Goal: Book appointment/travel/reservation

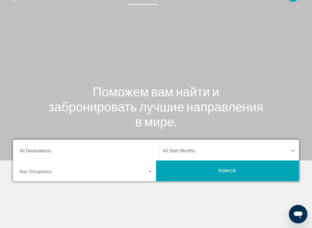
click at [31, 150] on input "Destination All Destinations" at bounding box center [85, 152] width 133 height 5
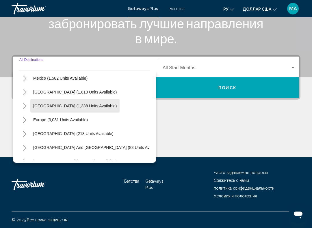
scroll to position [31, 0]
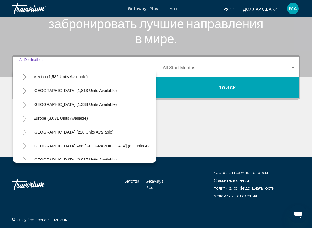
click at [25, 121] on icon "Toggle Europe (3,031 units available)" at bounding box center [25, 119] width 4 height 6
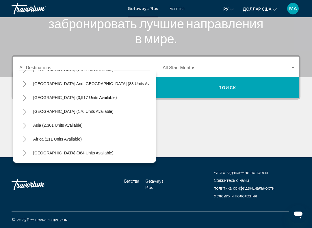
scroll to position [357, 0]
click at [27, 128] on button "Toggle Asia (2,301 units available)" at bounding box center [25, 126] width 12 height 12
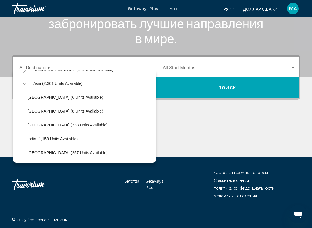
scroll to position [401, 0]
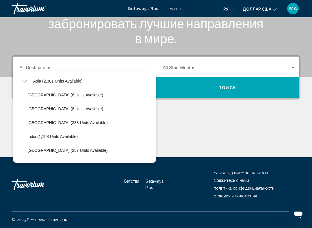
click at [53, 125] on button "[GEOGRAPHIC_DATA] (333 units available)" at bounding box center [68, 122] width 86 height 13
type input "**********"
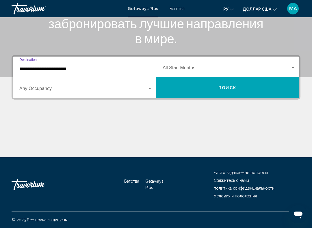
click at [152, 88] on div "Виджет поиска" at bounding box center [149, 88] width 5 height 5
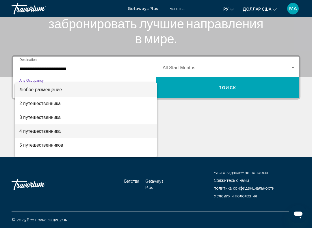
click at [62, 134] on span "4 путешественника" at bounding box center [85, 132] width 133 height 14
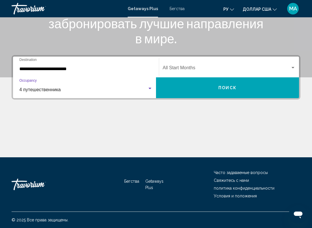
click at [241, 90] on button "Поиск" at bounding box center [227, 87] width 143 height 21
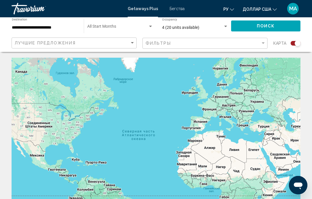
click at [298, 43] on div "Search widget" at bounding box center [298, 43] width 6 height 6
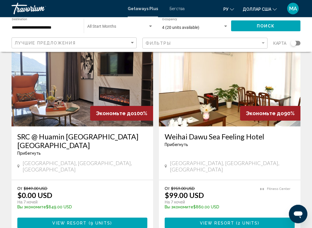
scroll to position [44, 0]
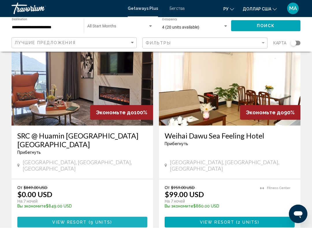
click at [108, 185] on span "9 units" at bounding box center [100, 222] width 20 height 5
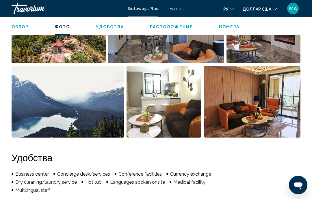
scroll to position [412, 0]
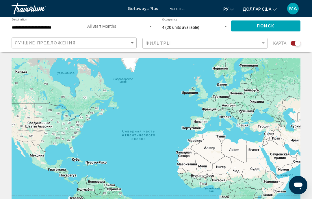
click at [297, 45] on div "Search widget" at bounding box center [298, 43] width 6 height 6
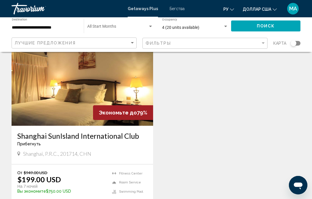
scroll to position [224, 0]
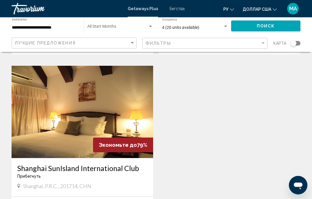
click at [35, 129] on img "Основное содержание" at bounding box center [83, 112] width 142 height 92
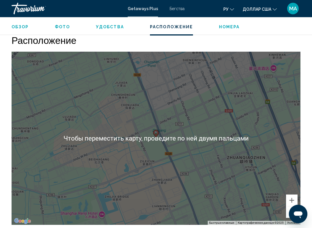
scroll to position [913, 0]
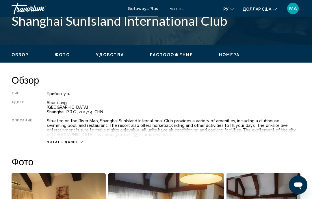
click at [80, 142] on icon "Основное содержание" at bounding box center [81, 143] width 3 height 2
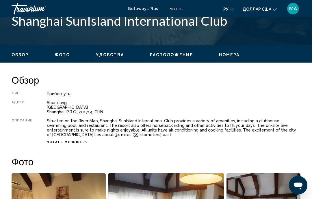
click at [173, 55] on span "Расположение" at bounding box center [171, 55] width 43 height 5
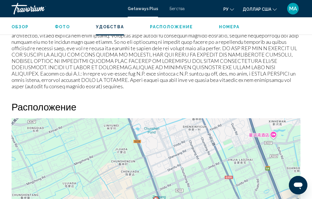
scroll to position [898, 0]
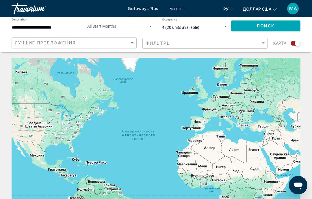
click at [298, 43] on div "Search widget" at bounding box center [298, 43] width 6 height 6
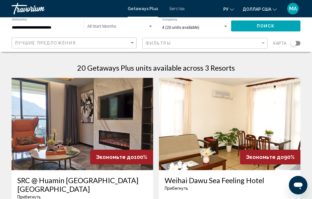
click at [229, 129] on img "Основное содержание" at bounding box center [230, 124] width 142 height 92
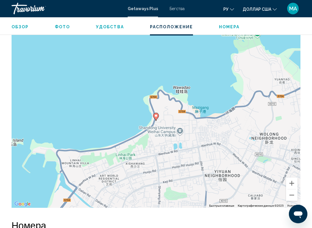
scroll to position [828, 0]
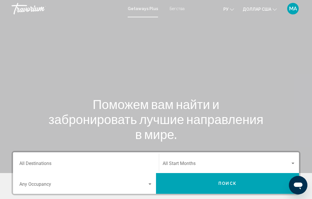
click at [86, 166] on input "Destination All Destinations" at bounding box center [85, 164] width 133 height 5
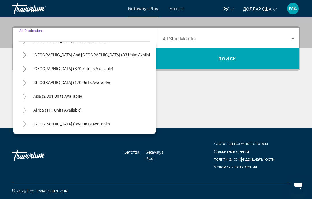
scroll to position [94, 0]
click at [25, 100] on icon "Toggle Asia (2,301 units available)" at bounding box center [25, 97] width 4 height 6
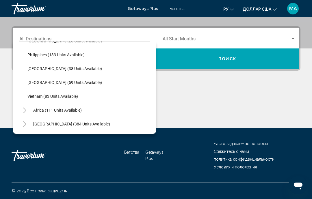
scroll to position [246, 0]
click at [29, 111] on button "Toggle Africa (111 units available)" at bounding box center [25, 111] width 12 height 12
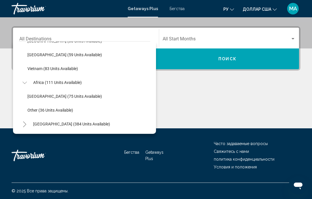
scroll to position [274, 0]
click at [26, 128] on button "Toggle Middle East (384 units available)" at bounding box center [25, 124] width 12 height 12
click at [66, 99] on button "[GEOGRAPHIC_DATA] (341 units available)" at bounding box center [66, 96] width 83 height 13
type input "**********"
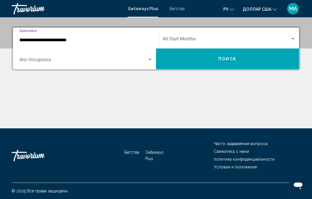
click at [152, 58] on div "Search widget" at bounding box center [149, 59] width 5 height 5
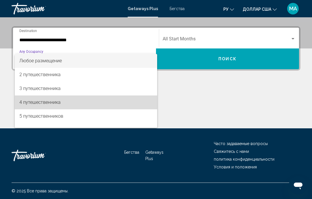
click at [58, 105] on span "4 путешественника" at bounding box center [85, 103] width 133 height 14
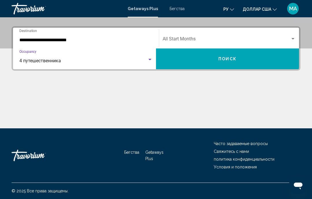
click at [231, 62] on span "Поиск" at bounding box center [227, 59] width 18 height 5
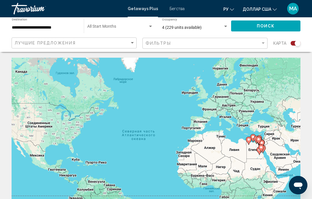
click at [298, 43] on div "Search widget" at bounding box center [298, 43] width 6 height 6
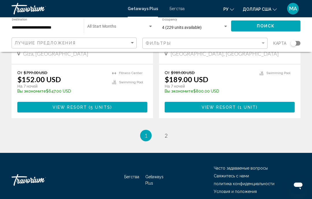
scroll to position [1123, 0]
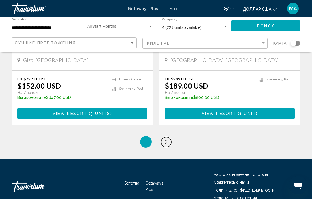
click at [169, 144] on link "page 2" at bounding box center [166, 142] width 10 height 10
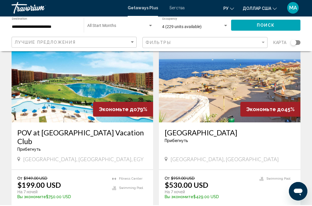
scroll to position [639, 0]
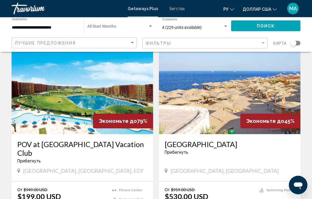
click at [224, 104] on img "Основное содержание" at bounding box center [230, 88] width 142 height 92
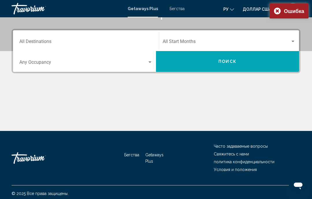
scroll to position [125, 0]
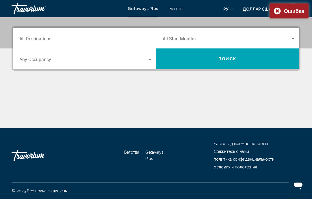
click at [150, 59] on div "Search widget" at bounding box center [149, 59] width 5 height 5
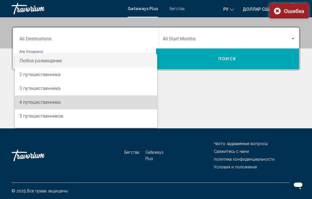
click at [54, 106] on span "4 путешественника" at bounding box center [85, 103] width 133 height 14
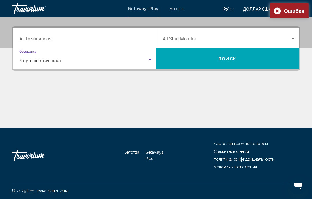
click at [50, 40] on input "Destination All Destinations" at bounding box center [85, 40] width 133 height 5
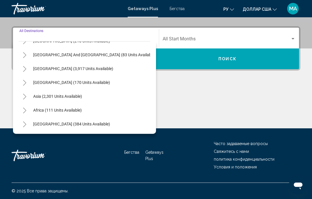
scroll to position [94, 0]
click at [27, 112] on button "Toggle Africa (111 units available)" at bounding box center [25, 111] width 12 height 12
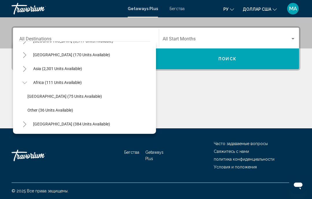
scroll to position [121, 0]
click at [25, 124] on icon "Toggle Middle East (384 units available)" at bounding box center [24, 125] width 3 height 6
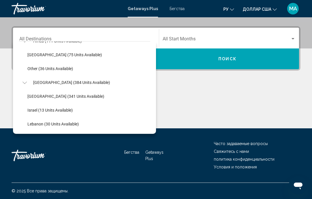
scroll to position [163, 0]
click at [69, 100] on button "[GEOGRAPHIC_DATA] (341 units available)" at bounding box center [66, 96] width 83 height 13
type input "**********"
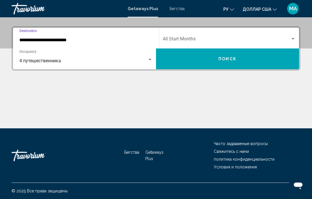
click at [227, 62] on button "Поиск" at bounding box center [227, 59] width 143 height 21
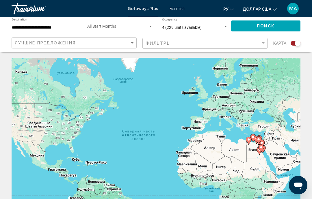
click at [298, 45] on div "Search widget" at bounding box center [298, 43] width 6 height 6
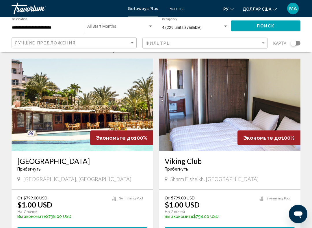
scroll to position [24, 0]
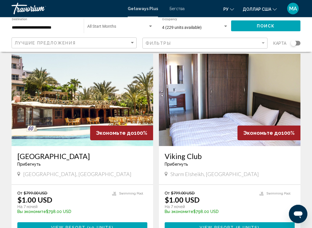
click at [69, 170] on div "[GEOGRAPHIC_DATA] Прибегнуть - Это курорт только для взрослых" at bounding box center [82, 161] width 130 height 19
click at [40, 159] on h3 "[GEOGRAPHIC_DATA]" at bounding box center [82, 156] width 130 height 9
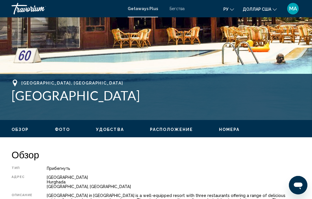
scroll to position [169, 0]
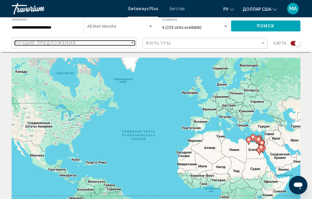
click at [133, 44] on div "Sort by" at bounding box center [132, 42] width 3 height 1
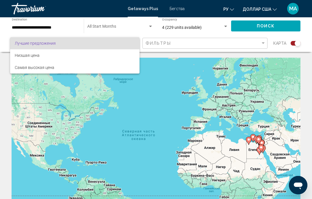
click at [299, 45] on div at bounding box center [156, 99] width 312 height 199
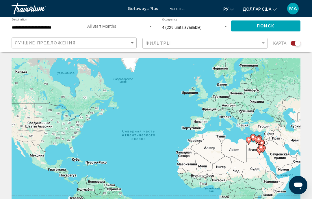
click at [297, 44] on div "Search widget" at bounding box center [298, 43] width 6 height 6
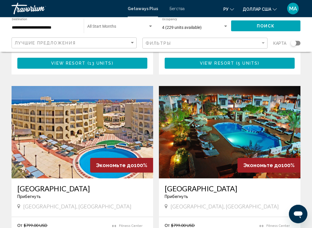
scroll to position [386, 0]
click at [203, 185] on h3 "[GEOGRAPHIC_DATA]" at bounding box center [230, 188] width 130 height 9
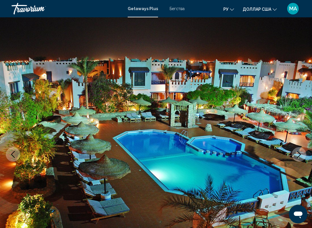
click at [302, 154] on icon "Next image" at bounding box center [299, 154] width 7 height 7
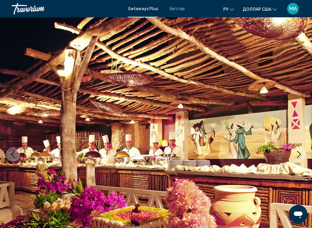
click at [298, 156] on icon "Next image" at bounding box center [299, 154] width 7 height 7
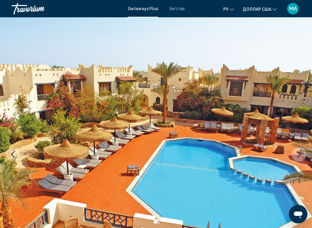
click at [298, 156] on icon "Next image" at bounding box center [299, 154] width 7 height 7
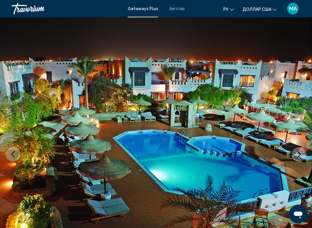
click at [301, 155] on icon "Next image" at bounding box center [299, 154] width 4 height 7
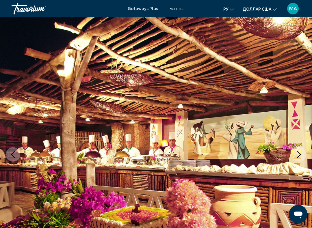
click at [300, 155] on icon "Next image" at bounding box center [299, 154] width 7 height 7
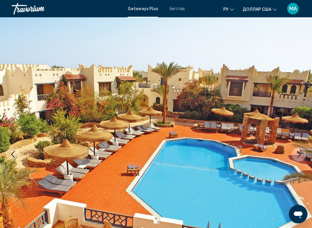
click at [300, 155] on icon "Next image" at bounding box center [299, 154] width 4 height 7
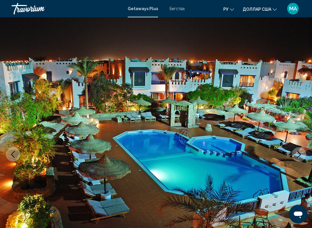
click at [301, 155] on icon "Next image" at bounding box center [299, 154] width 4 height 7
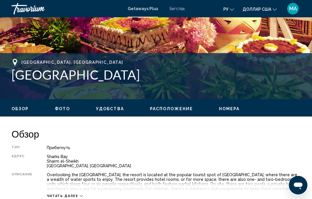
scroll to position [192, 0]
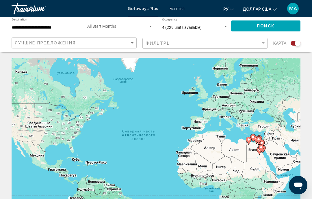
click at [297, 43] on div "Search widget" at bounding box center [298, 43] width 6 height 6
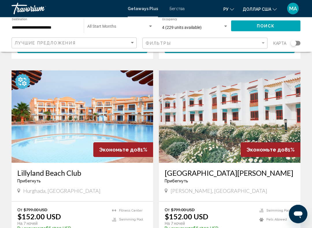
scroll to position [795, 0]
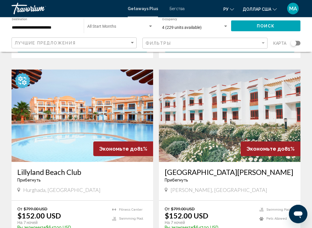
click at [223, 137] on img "Основное содержание" at bounding box center [230, 116] width 142 height 92
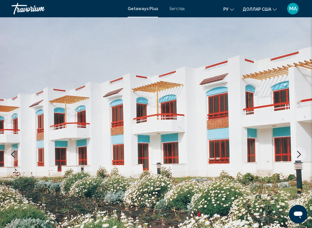
click at [296, 159] on button "Next image" at bounding box center [299, 154] width 14 height 14
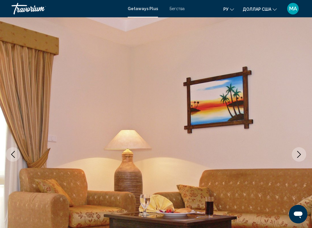
click at [295, 160] on button "Next image" at bounding box center [299, 154] width 14 height 14
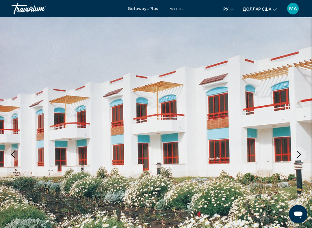
click at [301, 158] on icon "Next image" at bounding box center [299, 154] width 7 height 7
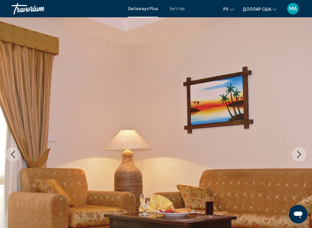
click at [301, 159] on button "Next image" at bounding box center [299, 154] width 14 height 14
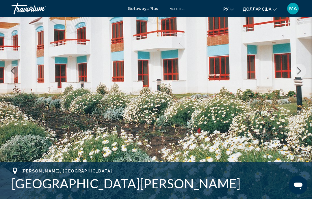
scroll to position [79, 0]
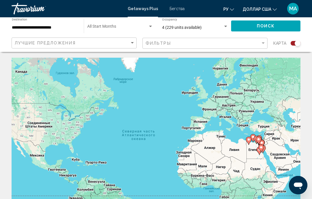
click at [296, 45] on div "Search widget" at bounding box center [298, 43] width 6 height 6
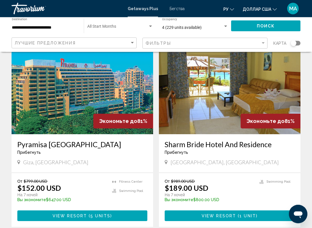
scroll to position [1020, 0]
click at [266, 108] on img "Основное содержание" at bounding box center [230, 88] width 142 height 92
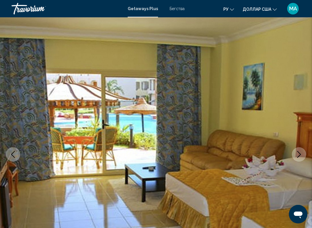
click at [297, 155] on icon "Next image" at bounding box center [299, 154] width 7 height 7
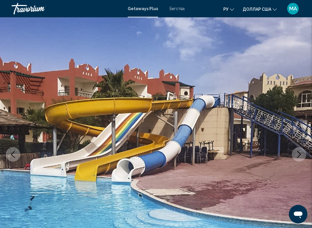
click at [299, 153] on icon "Next image" at bounding box center [299, 154] width 4 height 7
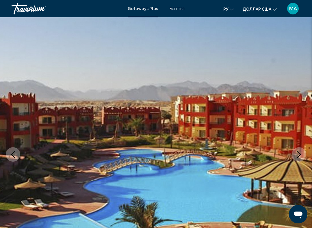
click at [298, 154] on icon "Next image" at bounding box center [299, 154] width 7 height 7
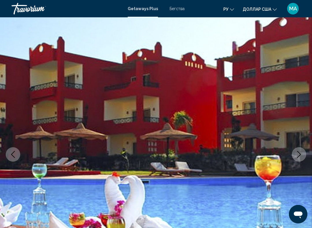
click at [294, 157] on button "Next image" at bounding box center [299, 154] width 14 height 14
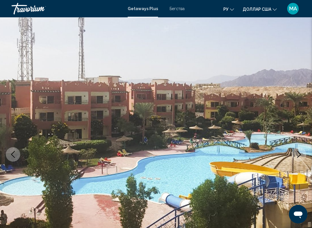
click at [296, 156] on icon "Next image" at bounding box center [299, 154] width 7 height 7
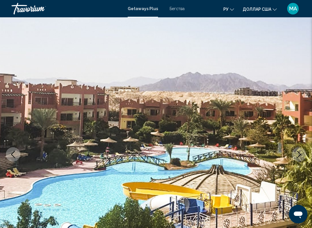
click at [296, 155] on icon "Next image" at bounding box center [299, 154] width 7 height 7
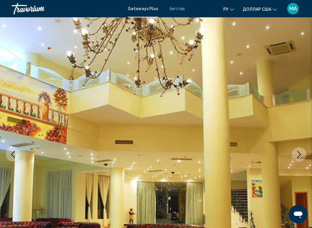
click at [296, 155] on icon "Next image" at bounding box center [299, 154] width 7 height 7
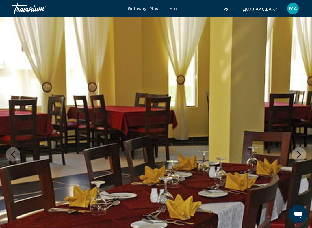
click at [296, 158] on icon "Next image" at bounding box center [299, 154] width 7 height 7
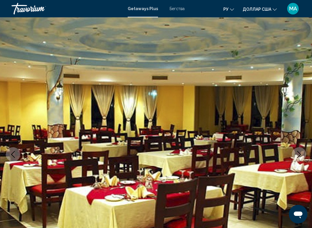
click at [298, 156] on icon "Next image" at bounding box center [299, 154] width 7 height 7
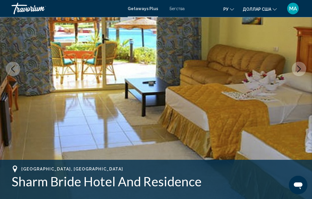
scroll to position [81, 0]
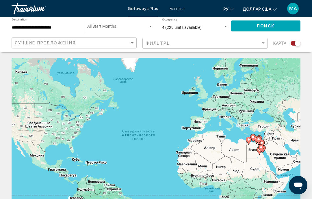
click at [299, 44] on div "Search widget" at bounding box center [298, 43] width 6 height 6
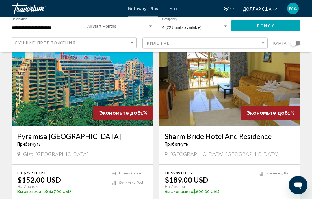
scroll to position [1022, 0]
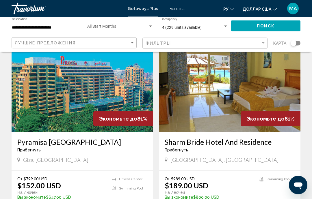
click at [79, 109] on img "Основное содержание" at bounding box center [83, 86] width 142 height 92
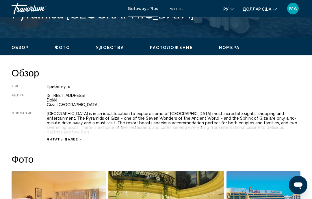
scroll to position [249, 0]
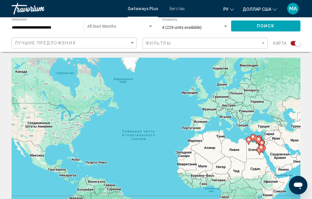
click at [298, 43] on div "Search widget" at bounding box center [298, 43] width 6 height 6
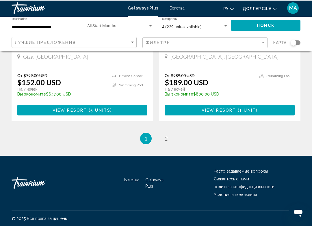
scroll to position [1125, 0]
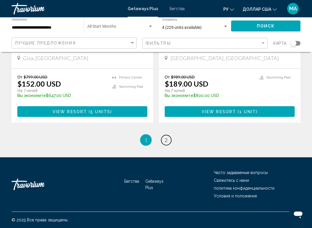
click at [170, 138] on link "page 2" at bounding box center [166, 140] width 10 height 10
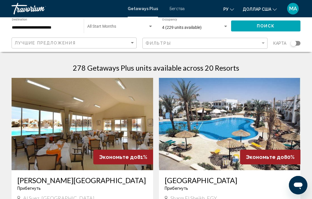
click at [224, 146] on img "Основное содержание" at bounding box center [230, 124] width 142 height 92
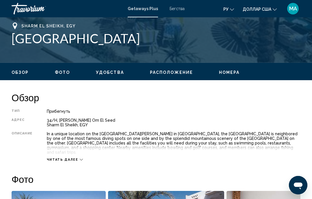
scroll to position [229, 0]
click at [80, 159] on icon "Основное содержание" at bounding box center [81, 160] width 3 height 3
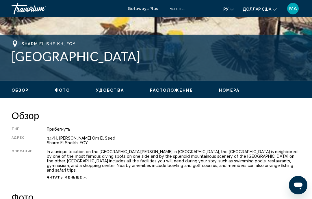
scroll to position [210, 0]
